Goal: Obtain resource: Obtain resource

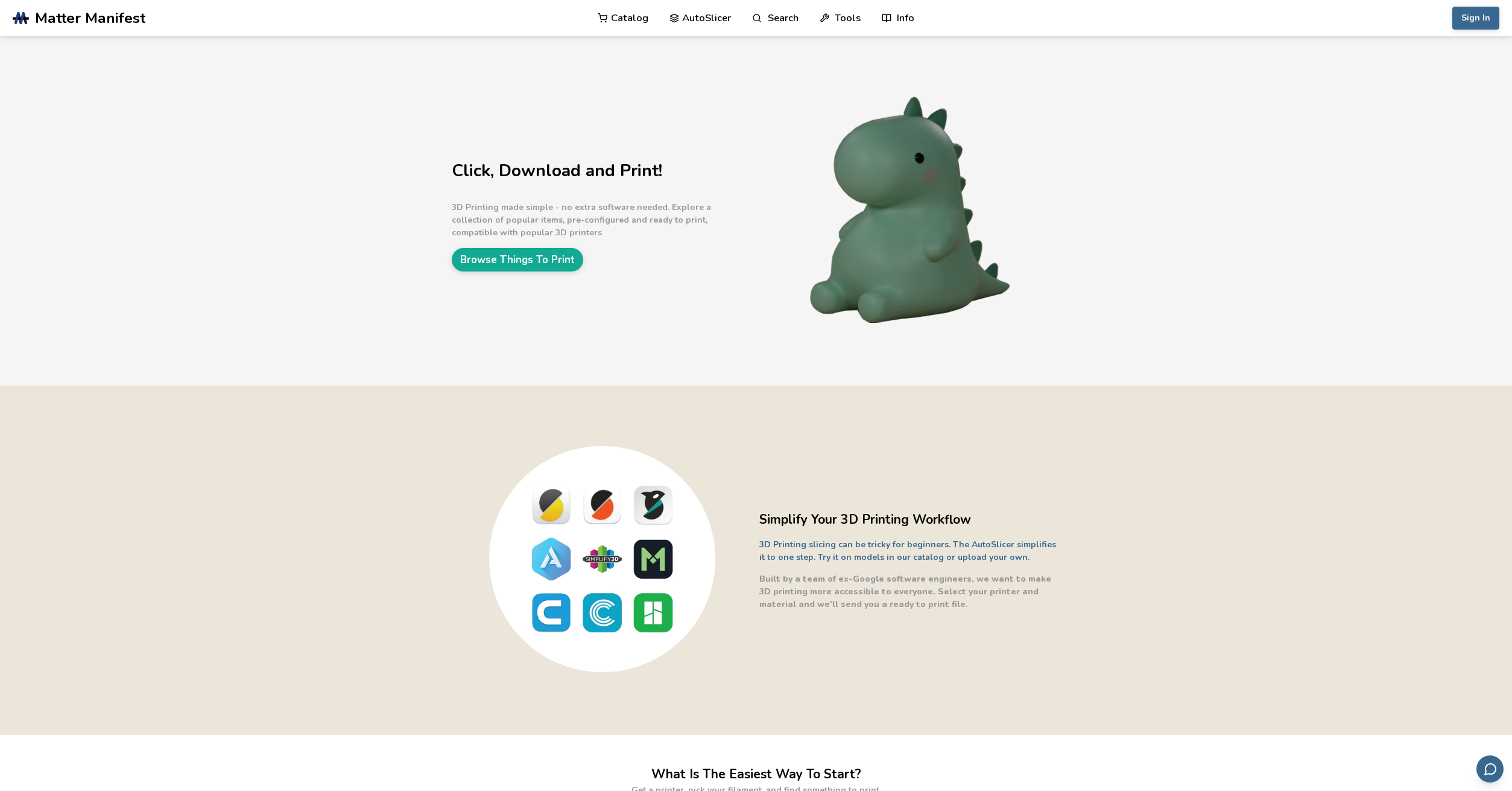
click at [623, 18] on link "Catalog" at bounding box center [622, 18] width 51 height 37
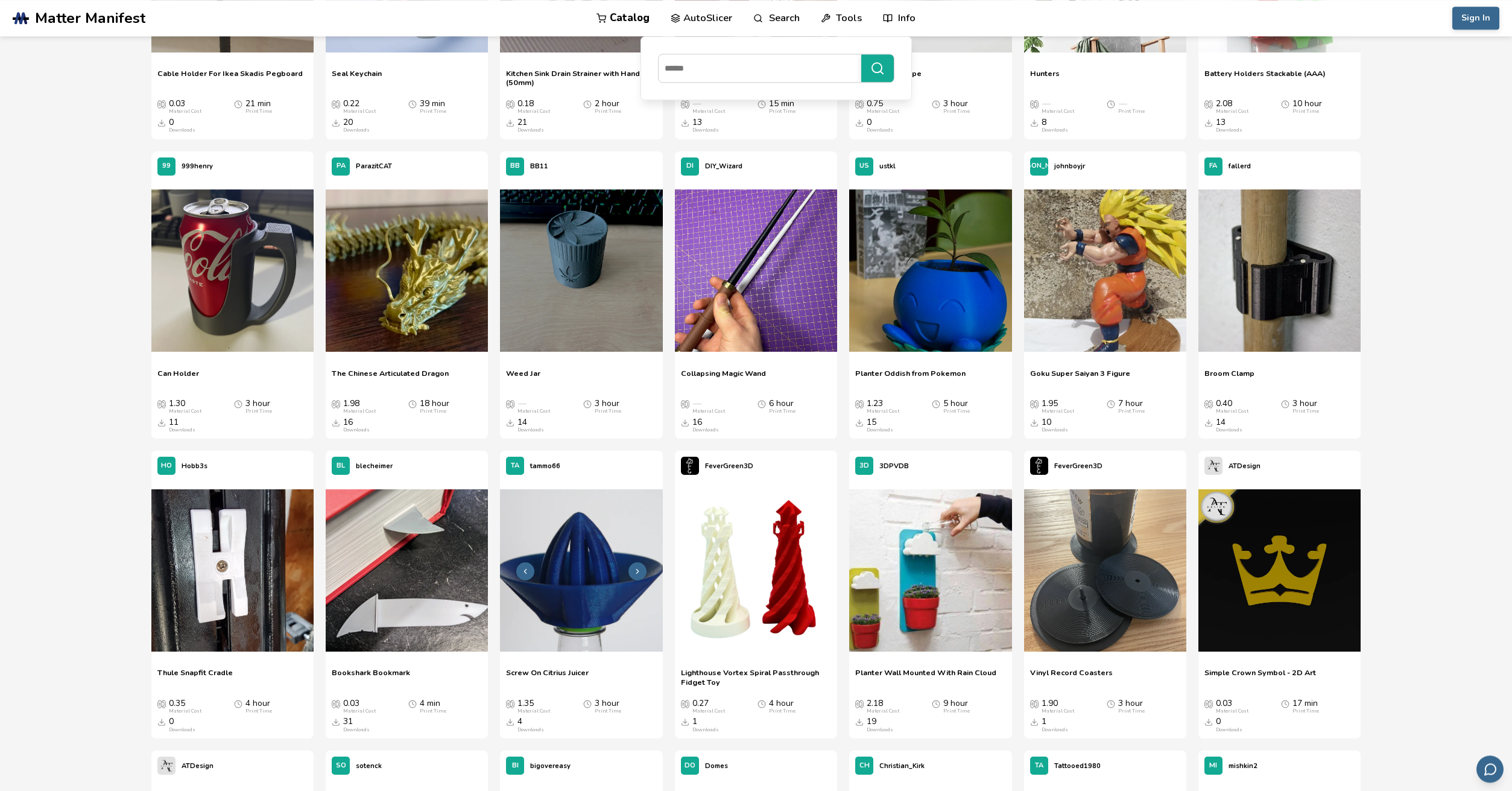
scroll to position [9394, 0]
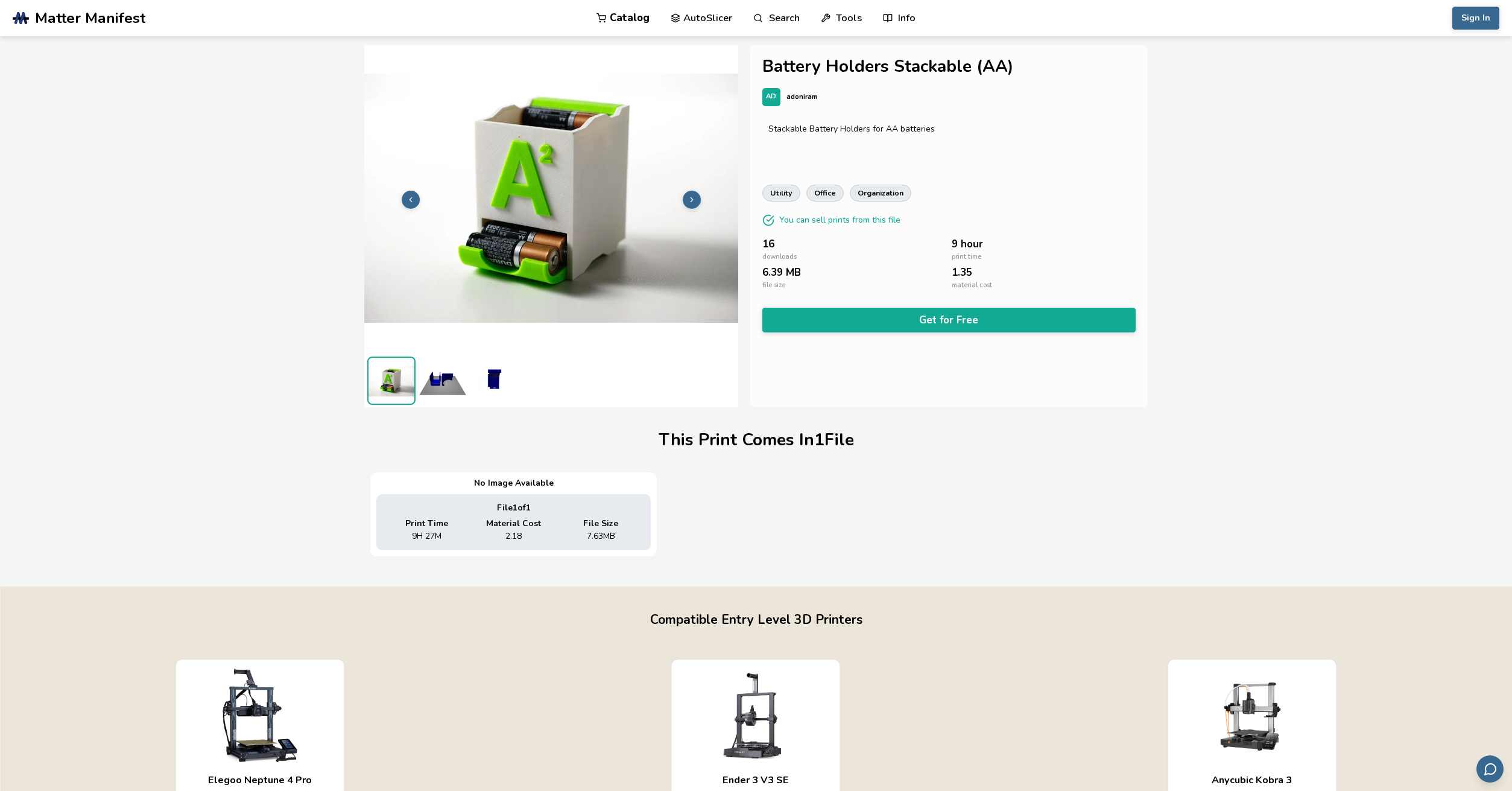
click at [446, 387] on img at bounding box center [442, 380] width 48 height 48
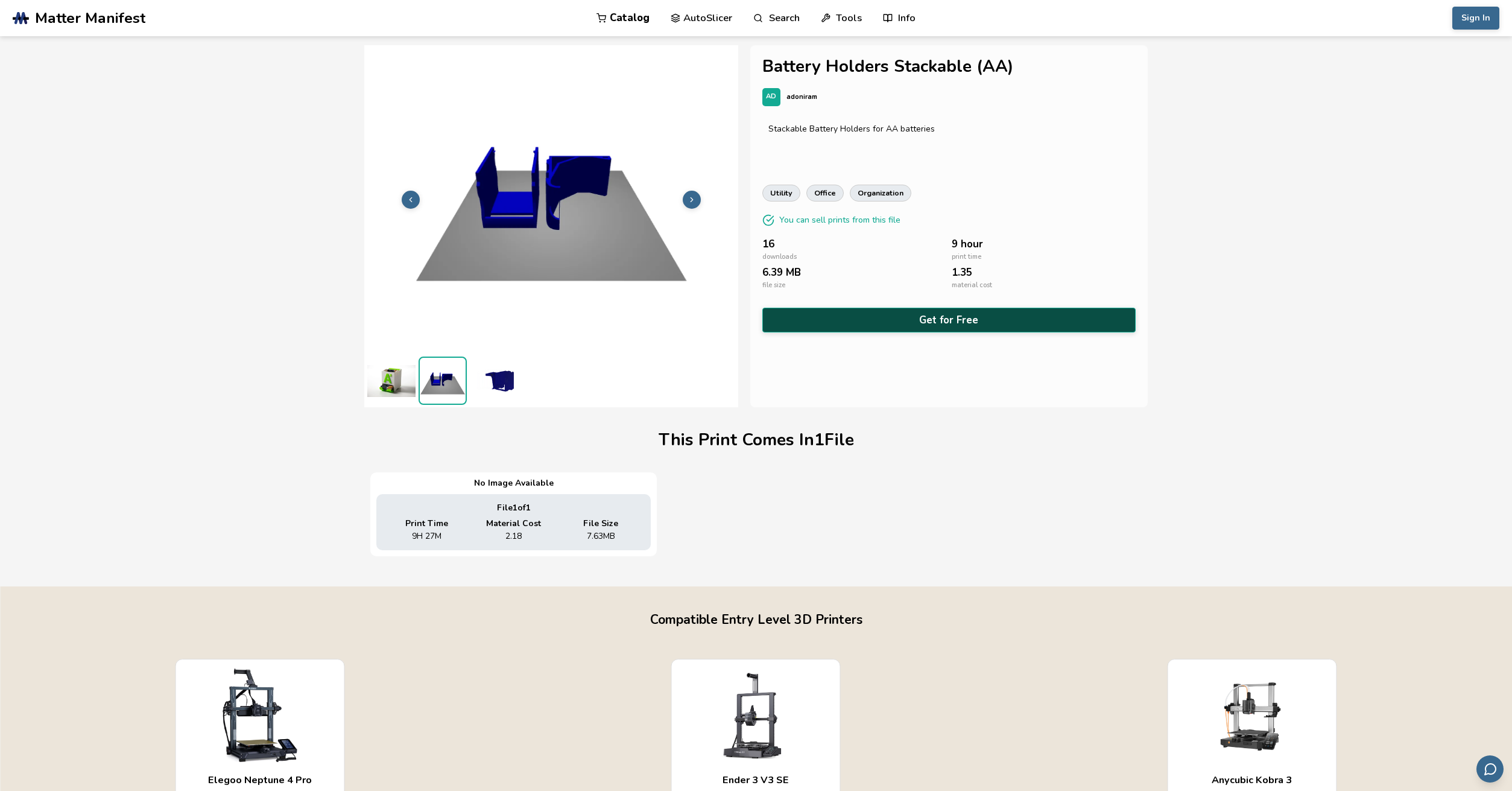
click at [966, 321] on button "Get for Free" at bounding box center [949, 320] width 373 height 25
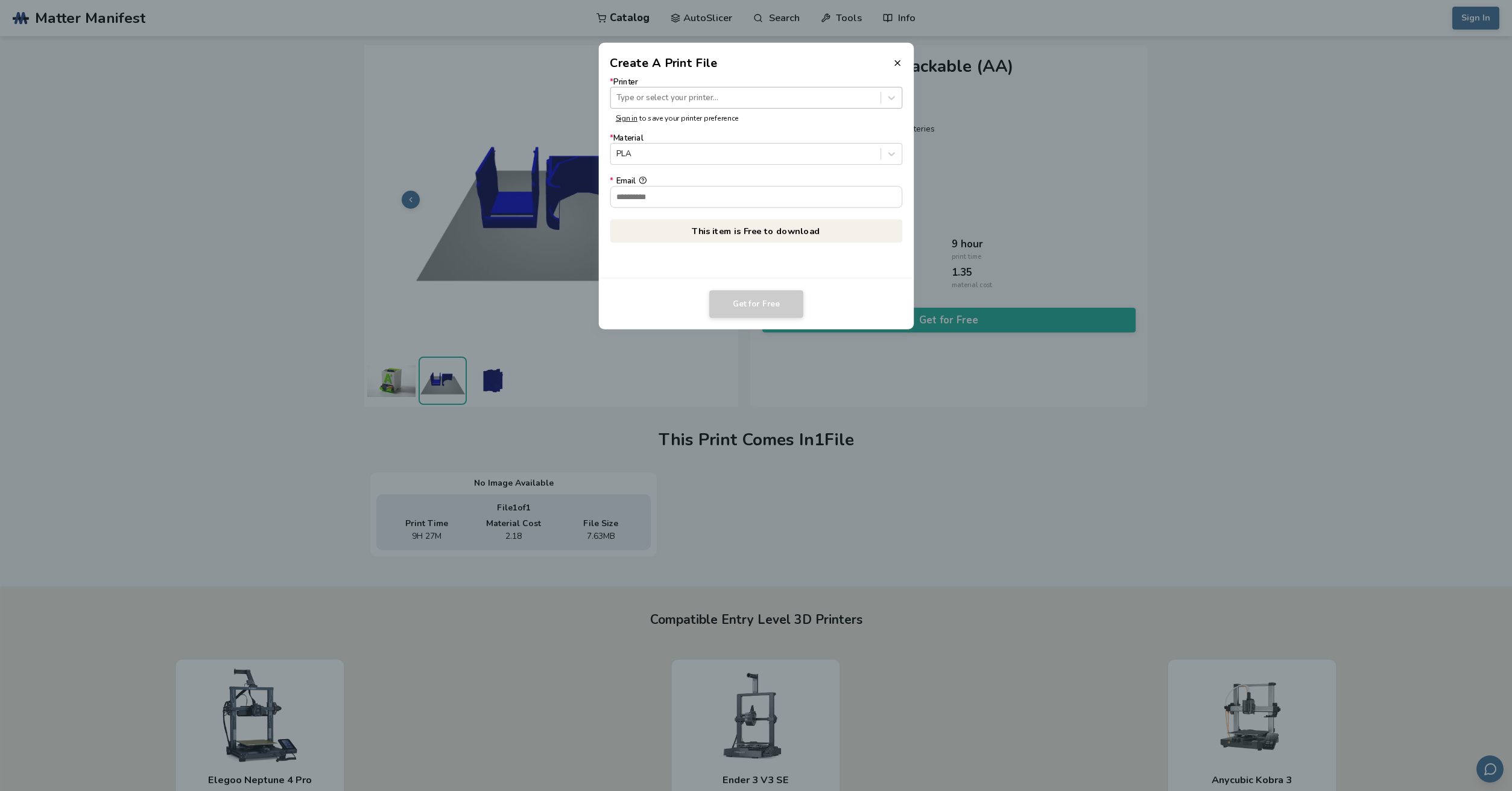
click at [767, 98] on div at bounding box center [745, 97] width 258 height 12
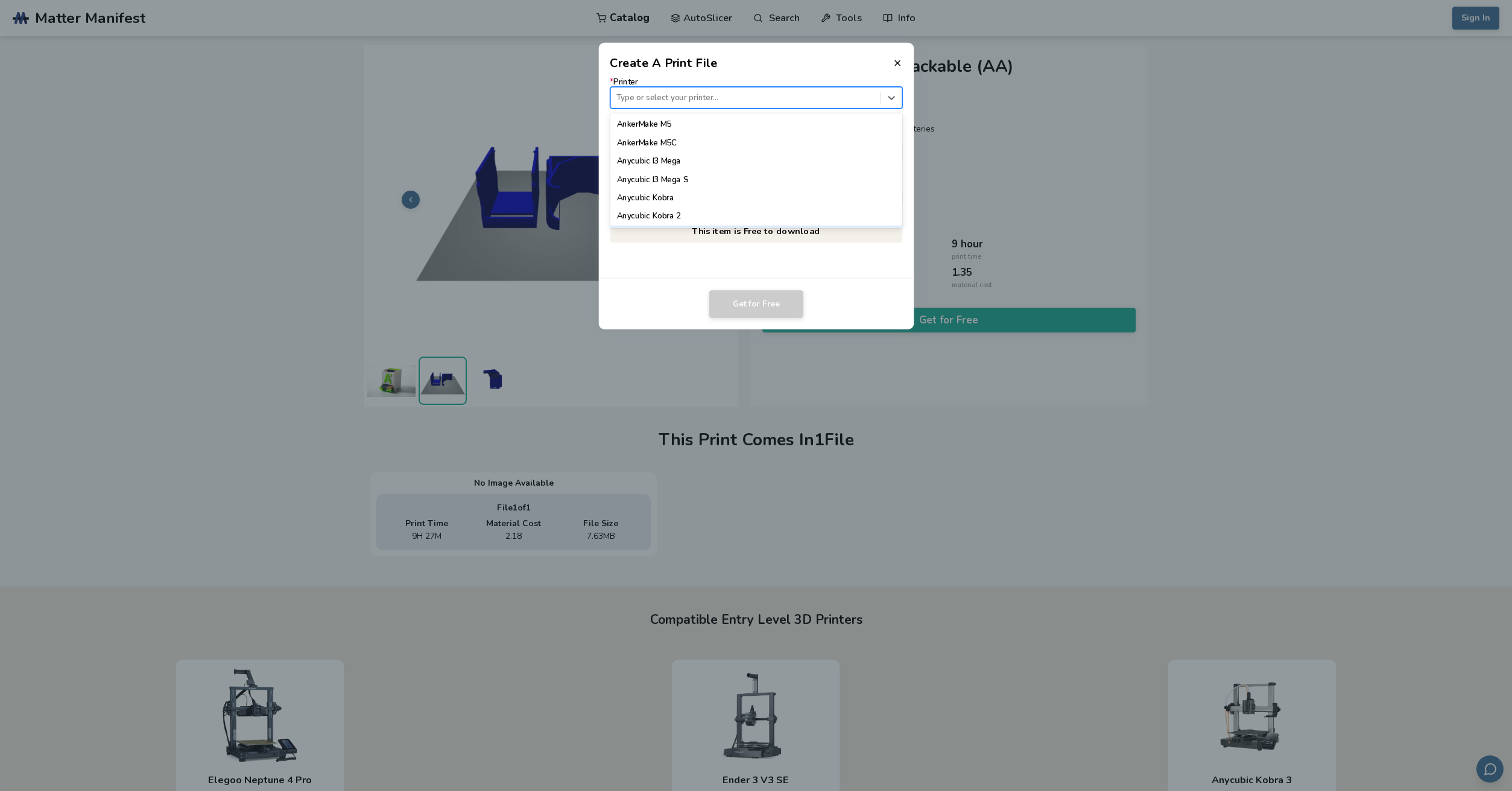
drag, startPoint x: 1062, startPoint y: 496, endPoint x: 1057, endPoint y: 485, distance: 12.1
click at [1060, 491] on dialog "Create A Print File * Printer 62 results available. Use Up and Down to choose o…" at bounding box center [756, 395] width 1436 height 751
